Goal: Task Accomplishment & Management: Manage account settings

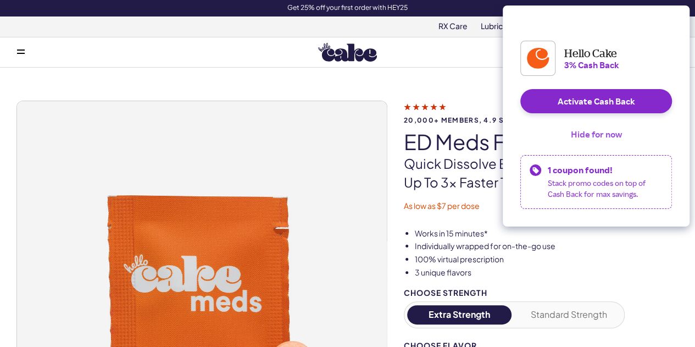
click at [589, 145] on button "Hide for now" at bounding box center [596, 134] width 69 height 24
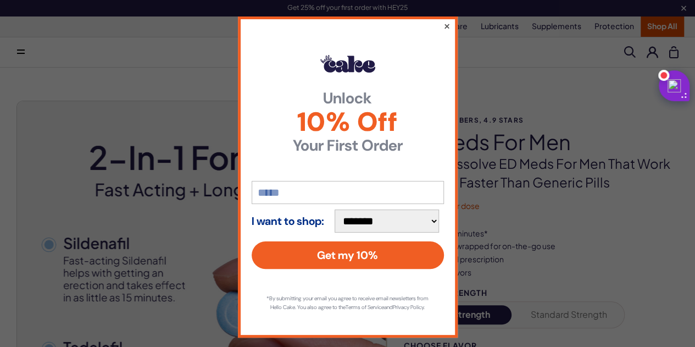
click at [443, 26] on button "×" at bounding box center [446, 25] width 7 height 13
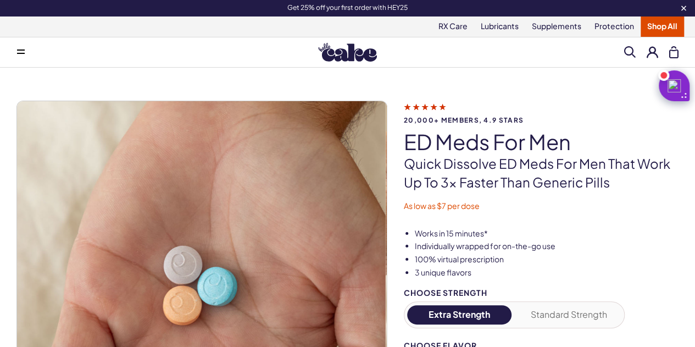
click at [25, 51] on button at bounding box center [21, 52] width 22 height 22
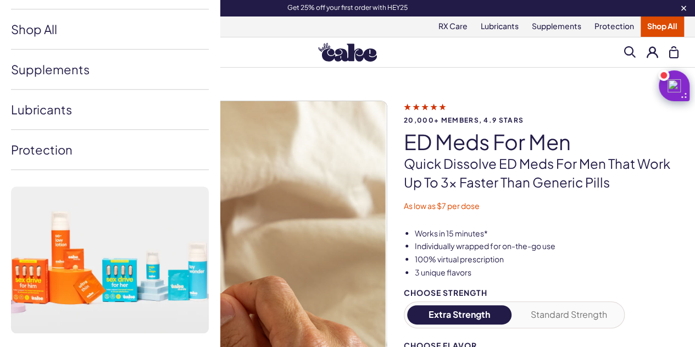
click at [647, 55] on button at bounding box center [653, 52] width 12 height 12
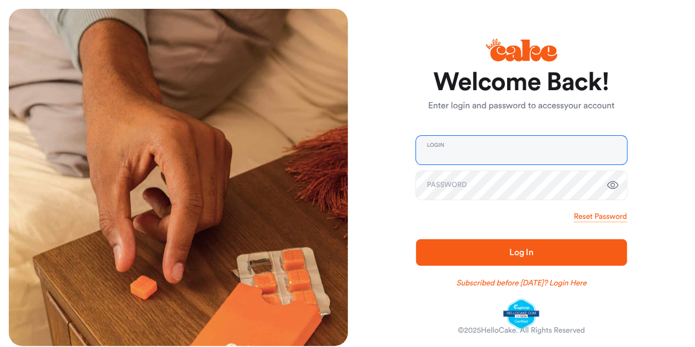
type input "**********"
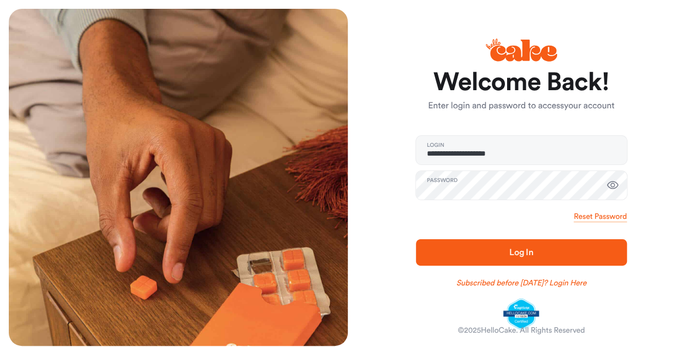
click at [506, 251] on span "Log In" at bounding box center [522, 252] width 176 height 13
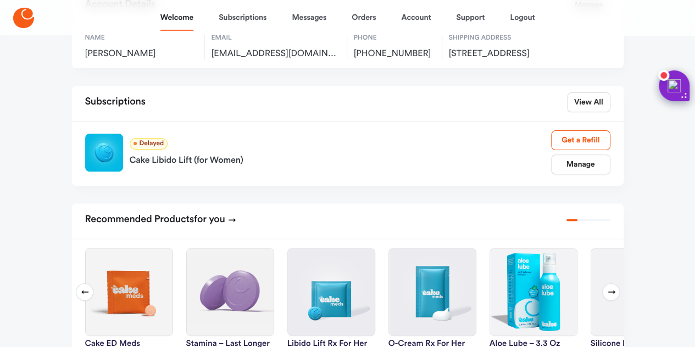
scroll to position [110, 0]
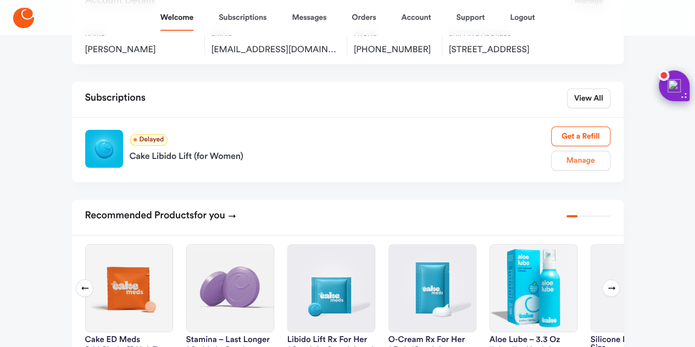
click at [585, 170] on link "Manage" at bounding box center [580, 161] width 59 height 20
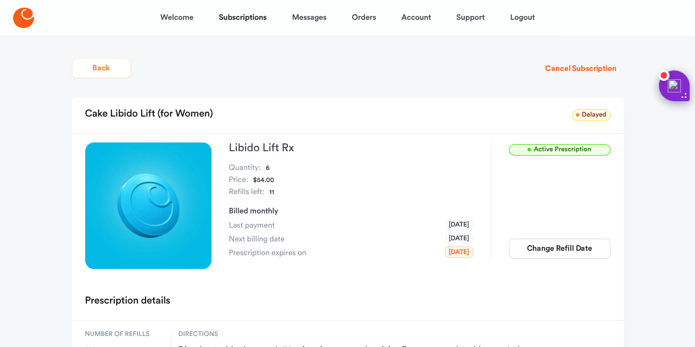
click at [78, 61] on button "Back" at bounding box center [101, 68] width 59 height 20
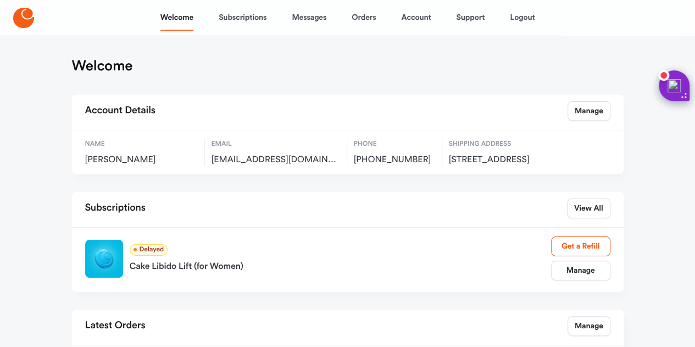
scroll to position [110, 0]
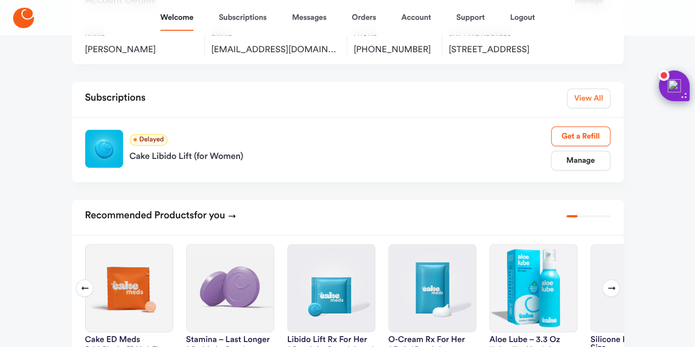
click at [596, 107] on link "View All" at bounding box center [588, 99] width 43 height 20
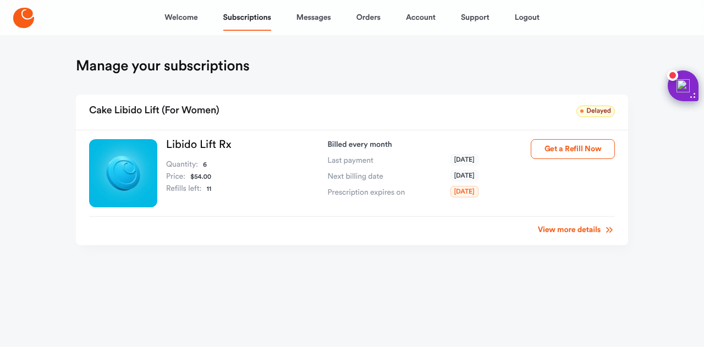
click at [599, 229] on link "View more details" at bounding box center [576, 229] width 77 height 11
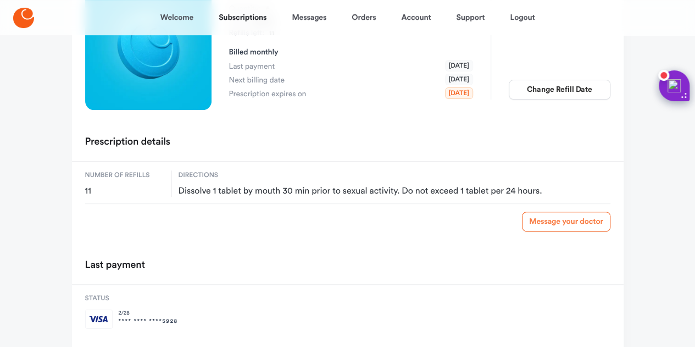
scroll to position [43, 0]
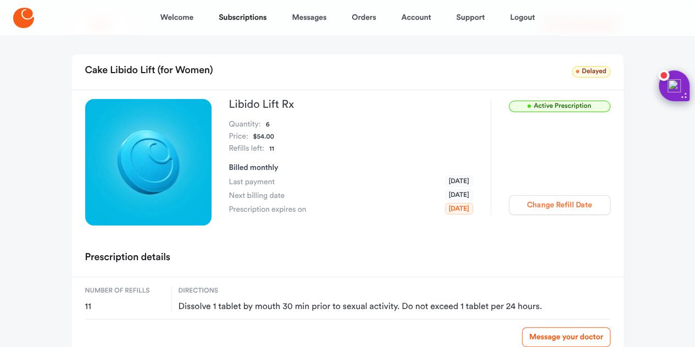
click at [589, 199] on button "Change Refill Date" at bounding box center [560, 205] width 102 height 20
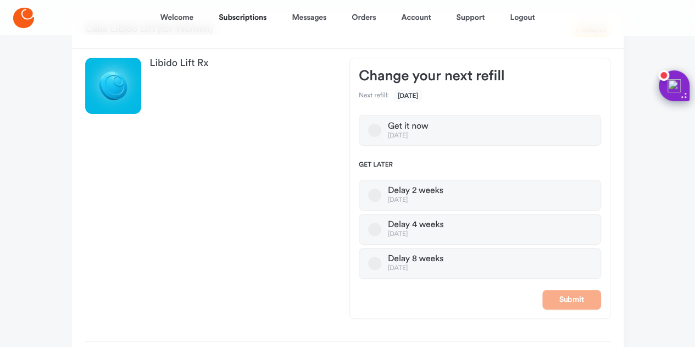
scroll to position [98, 0]
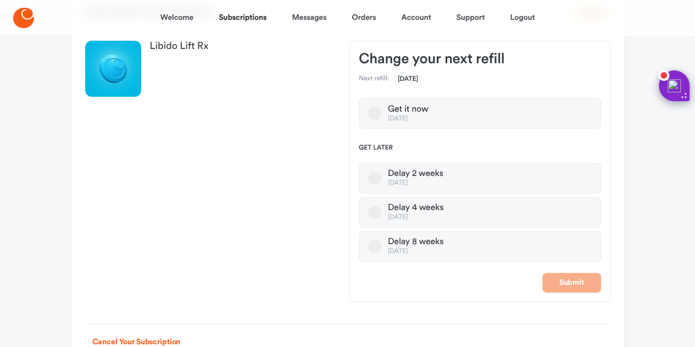
click at [367, 243] on label "Delay 8 weeks [DATE]" at bounding box center [480, 246] width 242 height 31
click at [368, 243] on button "Delay 8 weeks [DATE]" at bounding box center [374, 246] width 13 height 13
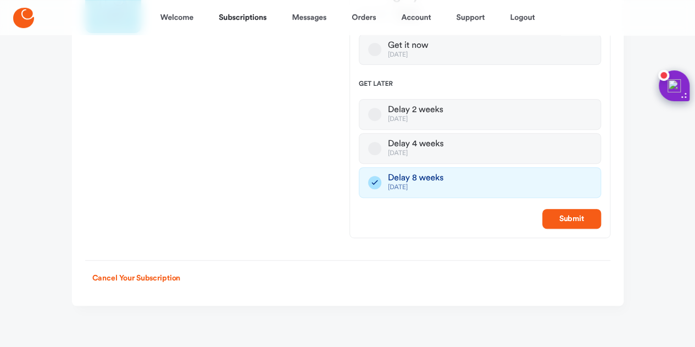
scroll to position [164, 0]
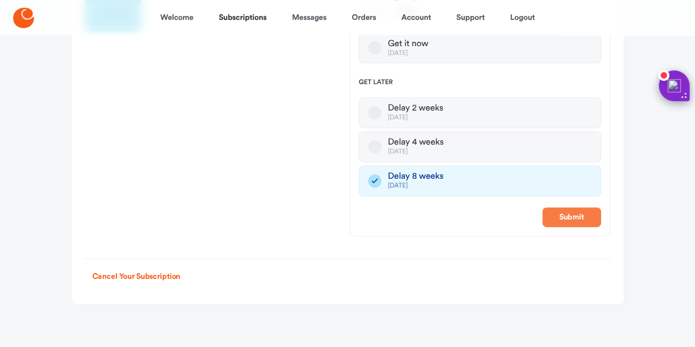
click at [561, 207] on button "Submit" at bounding box center [572, 217] width 59 height 20
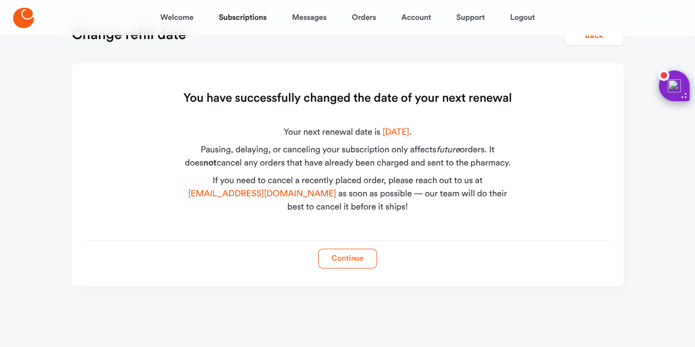
click at [353, 261] on button "Continue" at bounding box center [347, 259] width 59 height 20
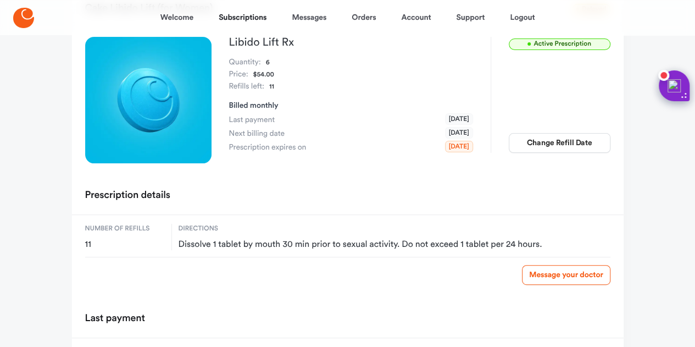
scroll to position [98, 0]
